Goal: Information Seeking & Learning: Learn about a topic

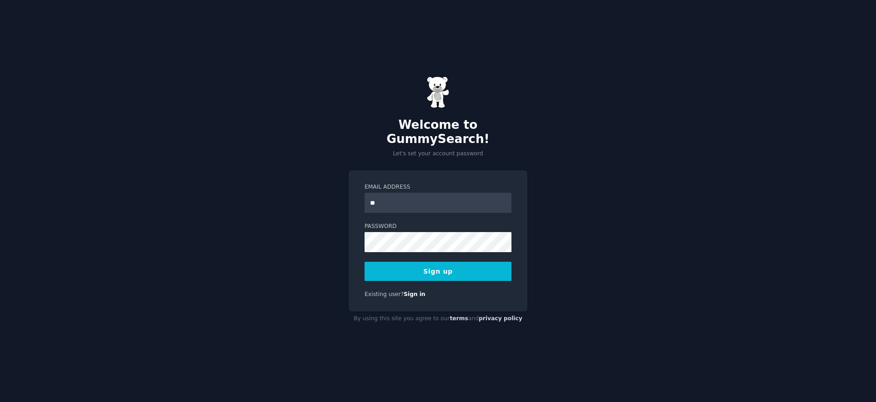
type input "*"
type input "**********"
click at [365, 262] on button "Sign up" at bounding box center [438, 271] width 147 height 19
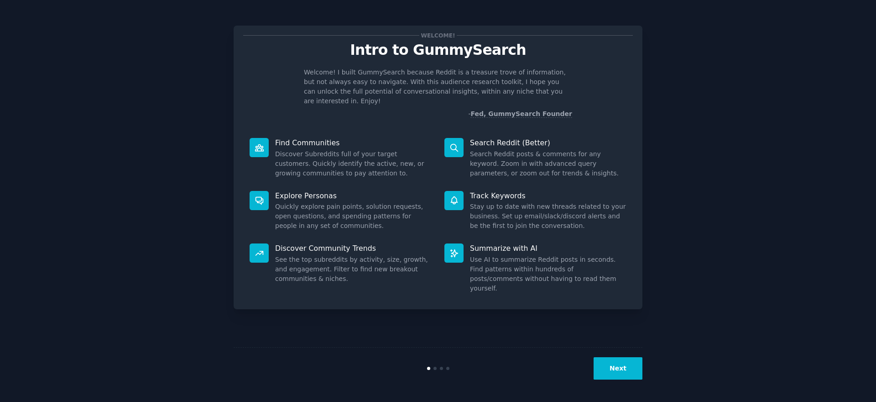
click at [609, 372] on button "Next" at bounding box center [618, 368] width 49 height 22
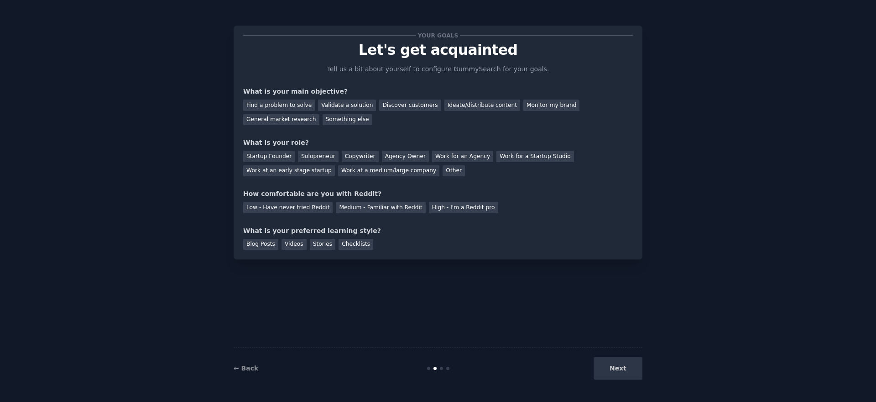
click at [609, 372] on div "Next" at bounding box center [574, 368] width 136 height 22
click at [348, 103] on div "Validate a solution" at bounding box center [347, 105] width 58 height 11
click at [278, 107] on div "Find a problem to solve" at bounding box center [279, 105] width 72 height 11
click at [344, 108] on div "Validate a solution" at bounding box center [347, 105] width 58 height 11
click at [298, 102] on div "Find a problem to solve" at bounding box center [279, 105] width 72 height 11
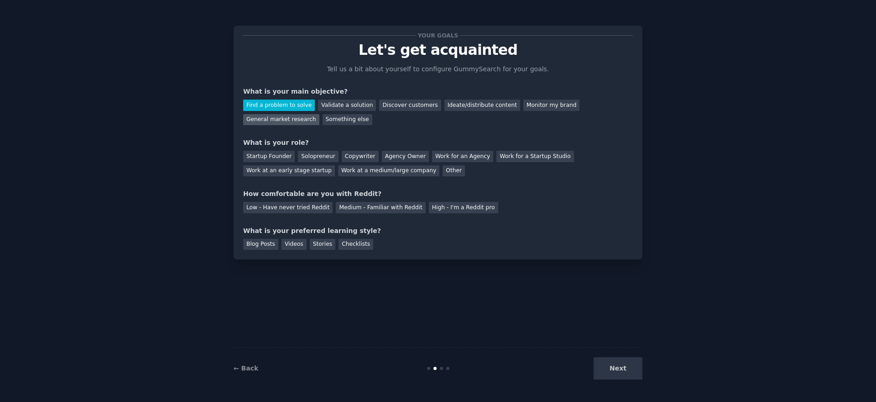
click at [301, 116] on div "General market research" at bounding box center [281, 119] width 76 height 11
click at [307, 158] on div "Solopreneur" at bounding box center [318, 156] width 40 height 11
click at [352, 206] on div "Medium - Familiar with Reddit" at bounding box center [380, 207] width 89 height 11
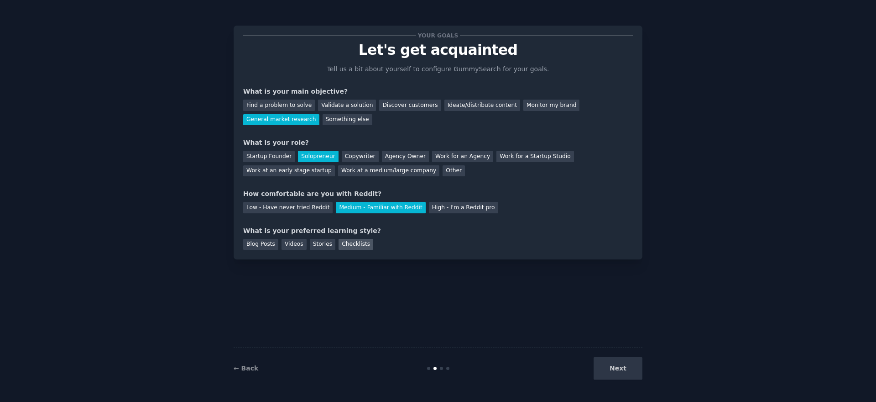
click at [351, 247] on div "Checklists" at bounding box center [356, 244] width 35 height 11
click at [629, 367] on button "Next" at bounding box center [618, 368] width 49 height 22
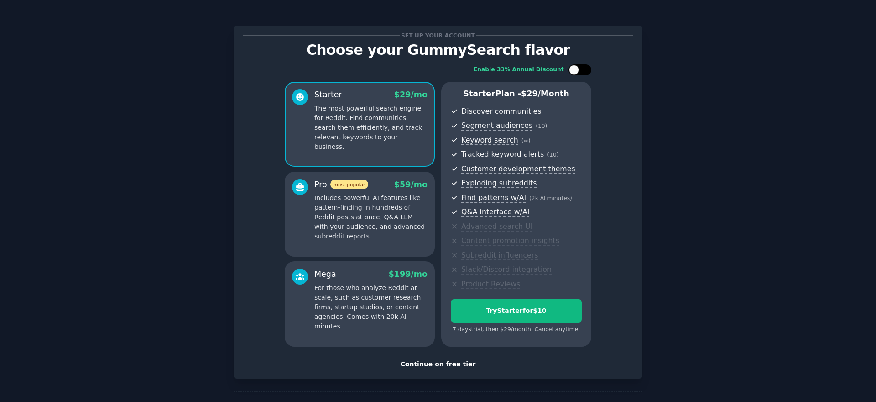
click at [581, 73] on div at bounding box center [580, 69] width 23 height 11
click at [579, 71] on div at bounding box center [580, 69] width 23 height 11
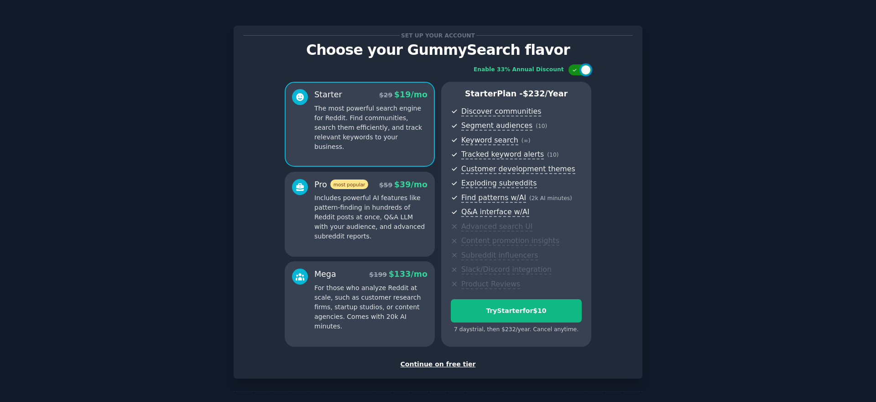
click at [579, 71] on div at bounding box center [580, 69] width 23 height 11
checkbox input "false"
click at [433, 368] on div "Set up your account Choose your GummySearch flavor Enable 33% Annual Discount S…" at bounding box center [438, 202] width 409 height 353
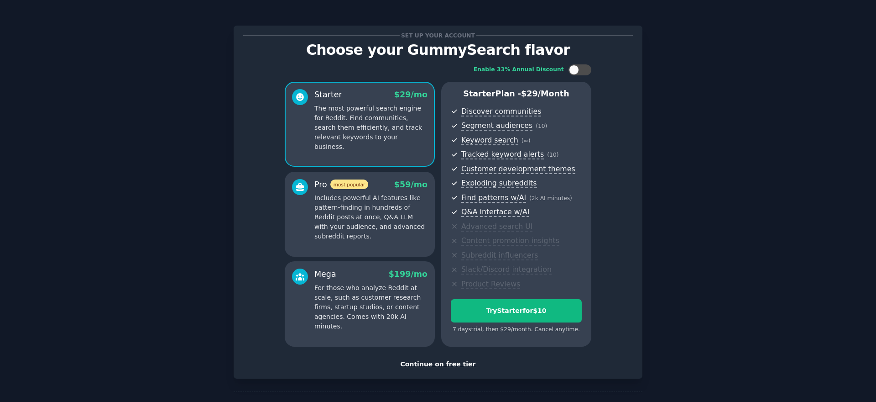
click at [433, 366] on div "Continue on free tier" at bounding box center [438, 364] width 390 height 10
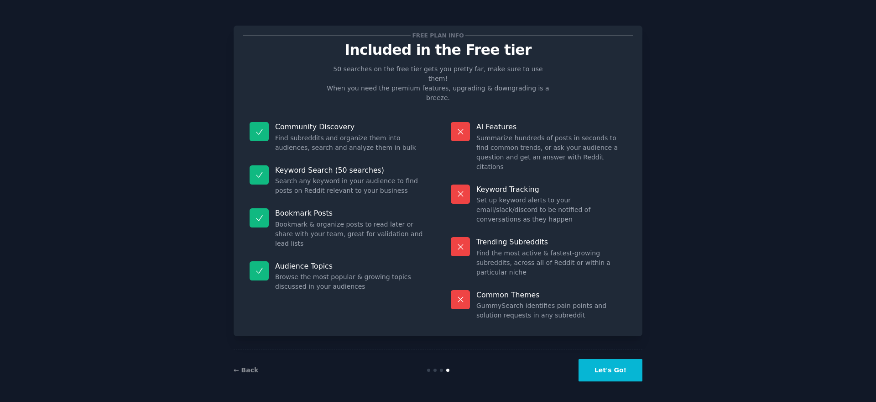
click at [608, 367] on button "Let's Go!" at bounding box center [611, 370] width 64 height 22
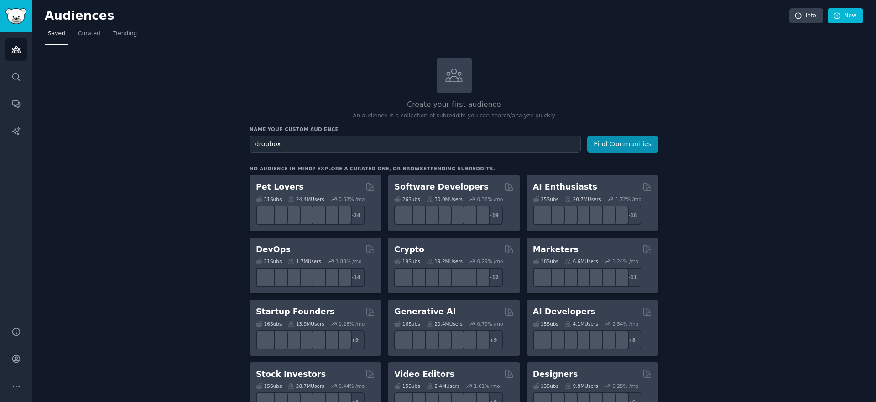
type input "dropbox"
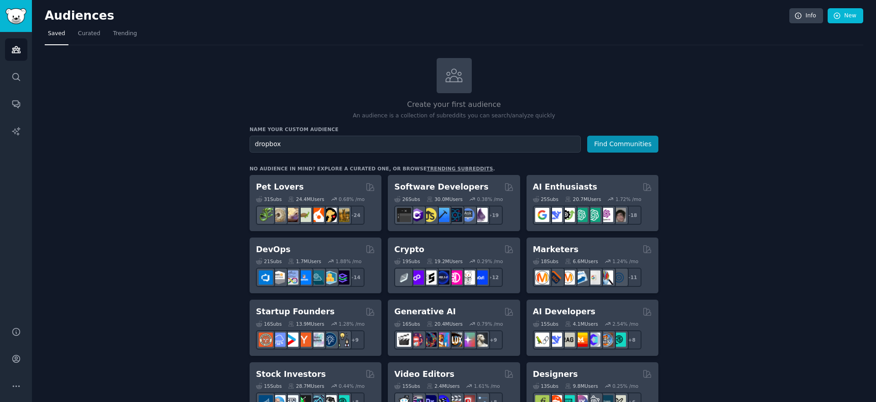
click at [588, 136] on button "Find Communities" at bounding box center [623, 144] width 71 height 17
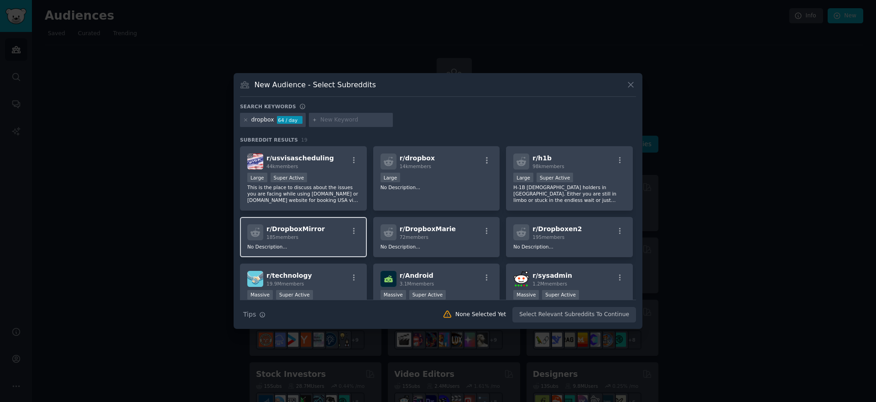
click at [325, 237] on div "r/ DropboxMirror 185 members" at bounding box center [303, 232] width 112 height 16
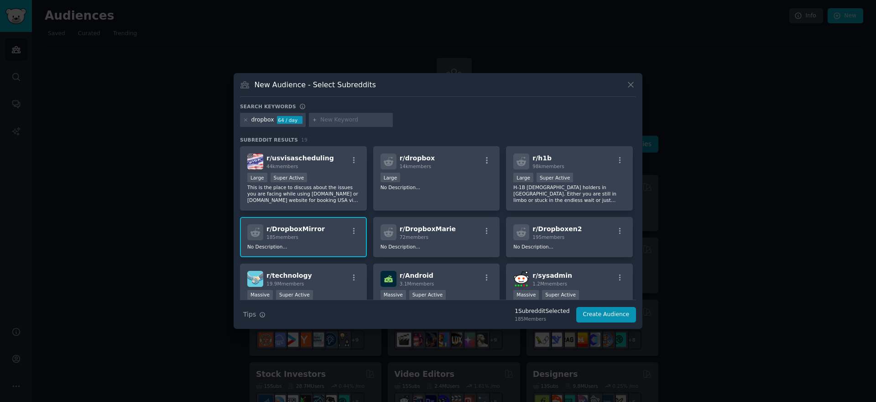
click at [325, 237] on div "r/ DropboxMirror 185 members" at bounding box center [303, 232] width 112 height 16
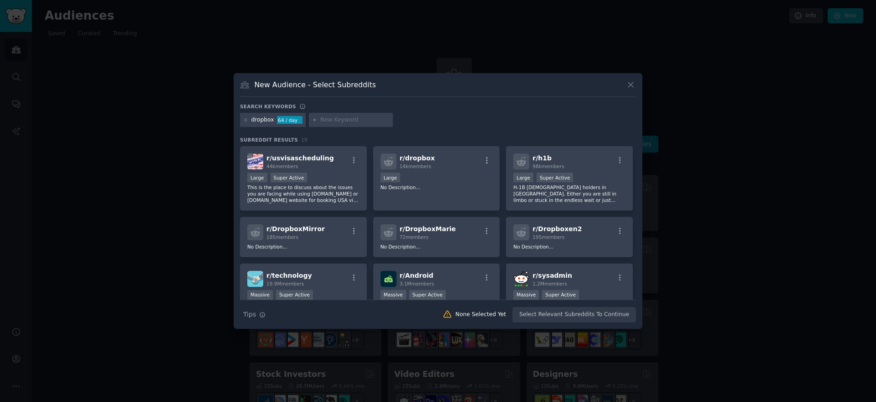
click at [473, 124] on div "dropbox 64 / day" at bounding box center [438, 122] width 396 height 18
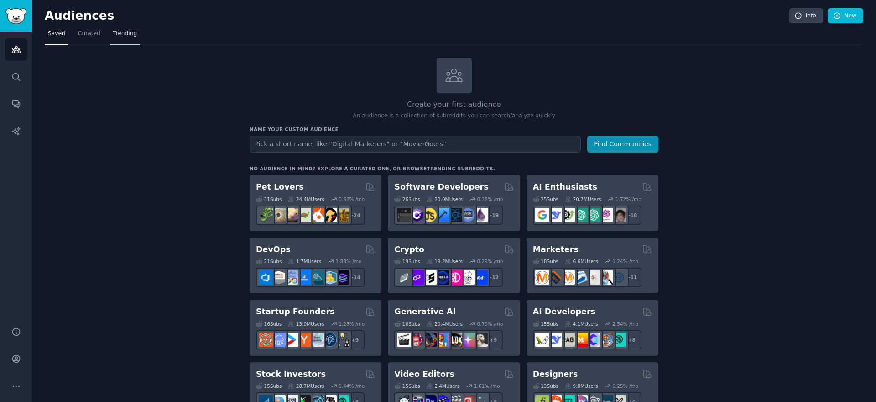
click at [129, 35] on span "Trending" at bounding box center [125, 34] width 24 height 8
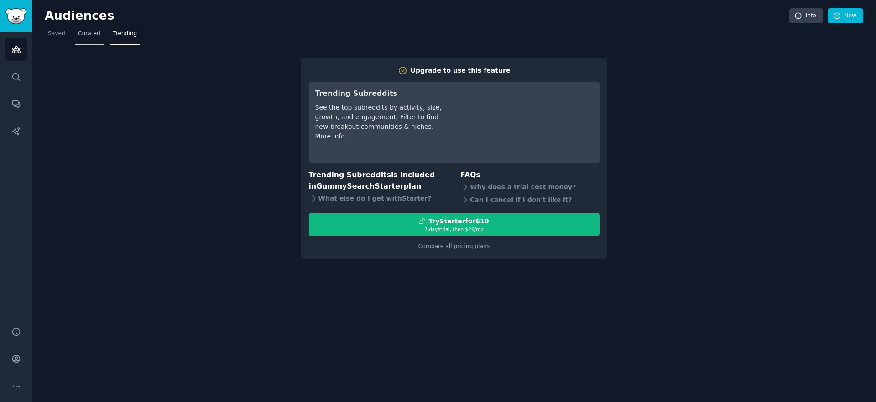
click at [75, 36] on link "Curated" at bounding box center [89, 35] width 29 height 19
